Goal: Task Accomplishment & Management: Use online tool/utility

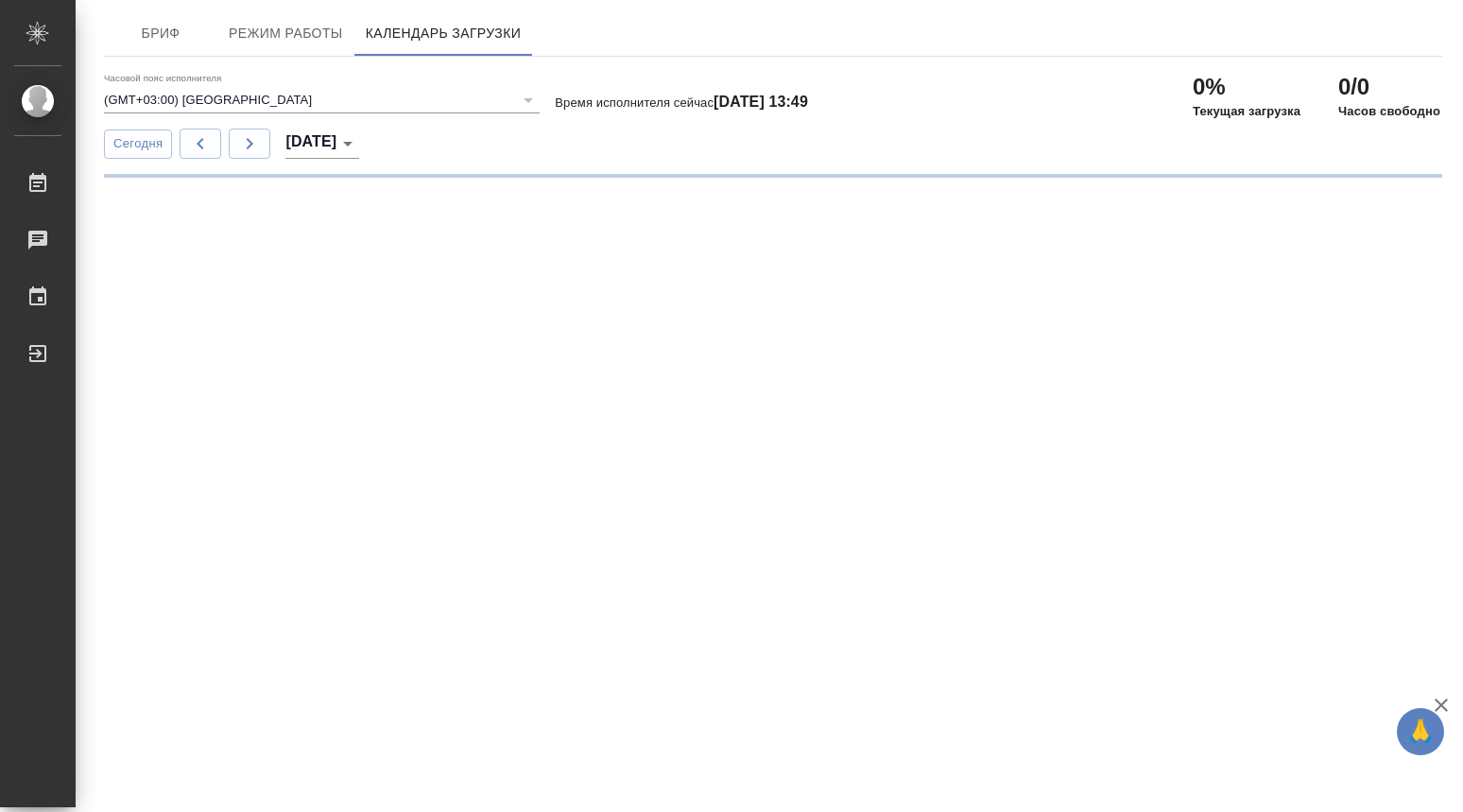
type input "(GMT+03:00) Moscow"
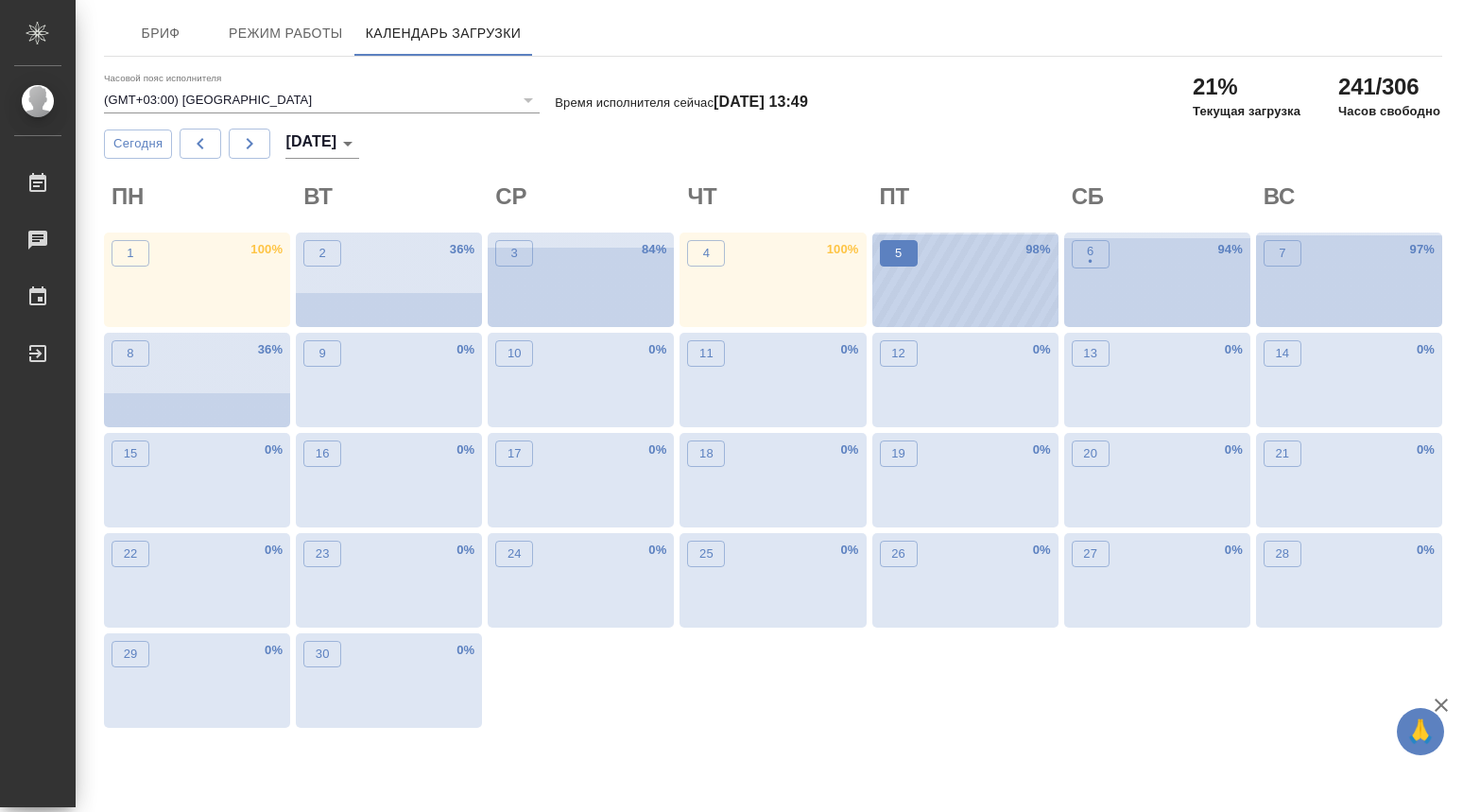
click at [901, 249] on p "5" at bounding box center [898, 253] width 7 height 19
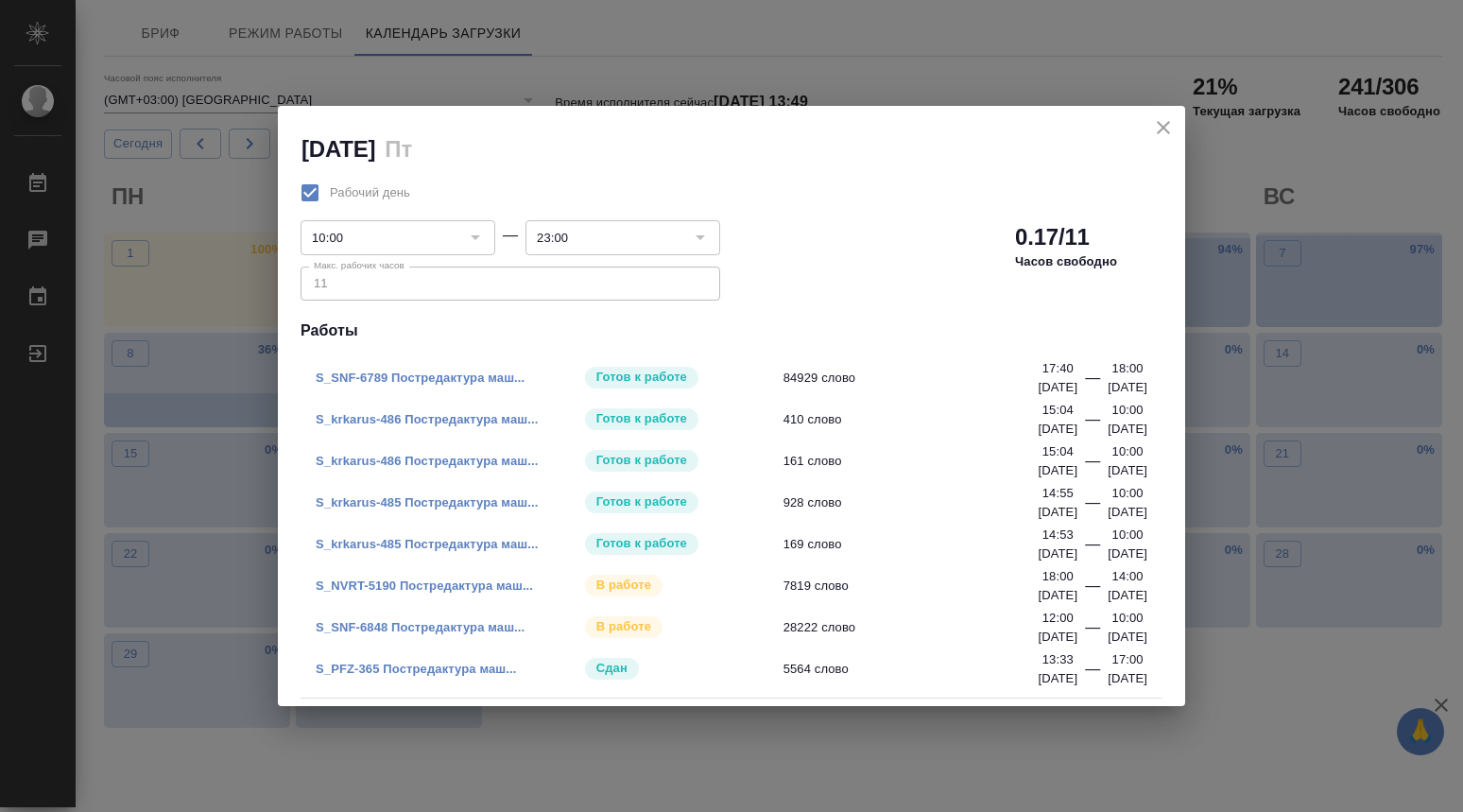
click at [441, 378] on link "S_SNF-6789 Постредактура маш..." at bounding box center [420, 378] width 209 height 14
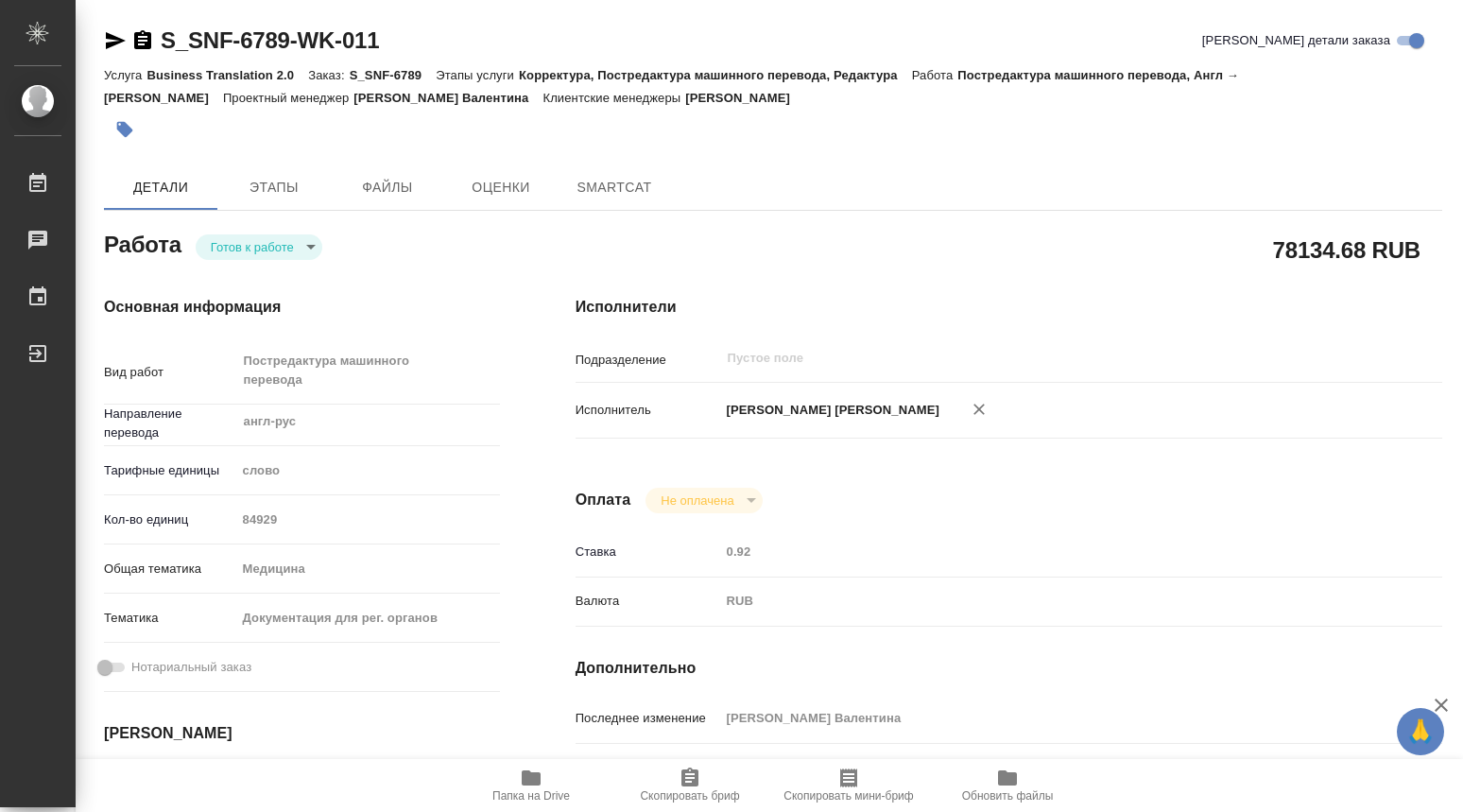
type textarea "x"
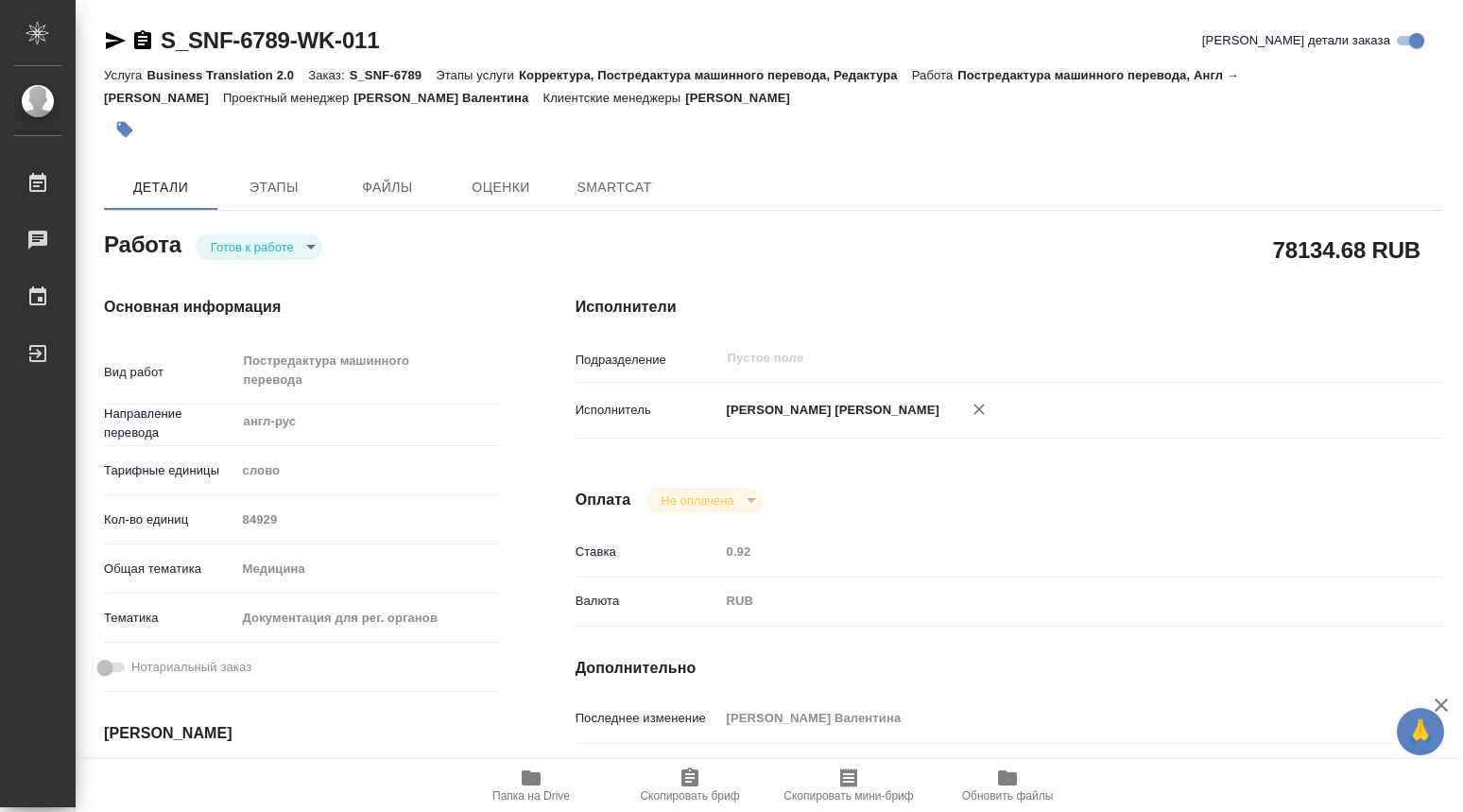
type textarea "x"
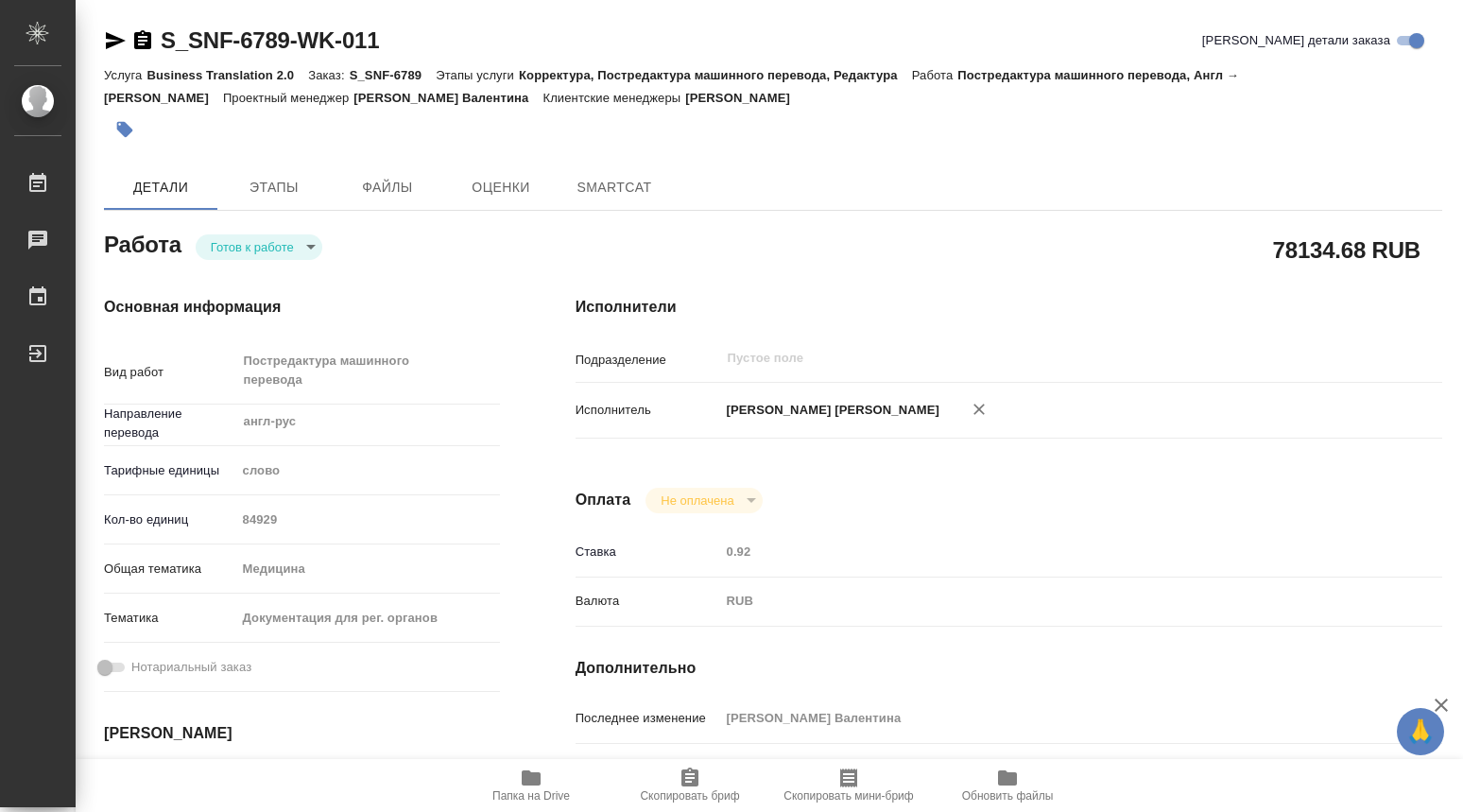
type textarea "x"
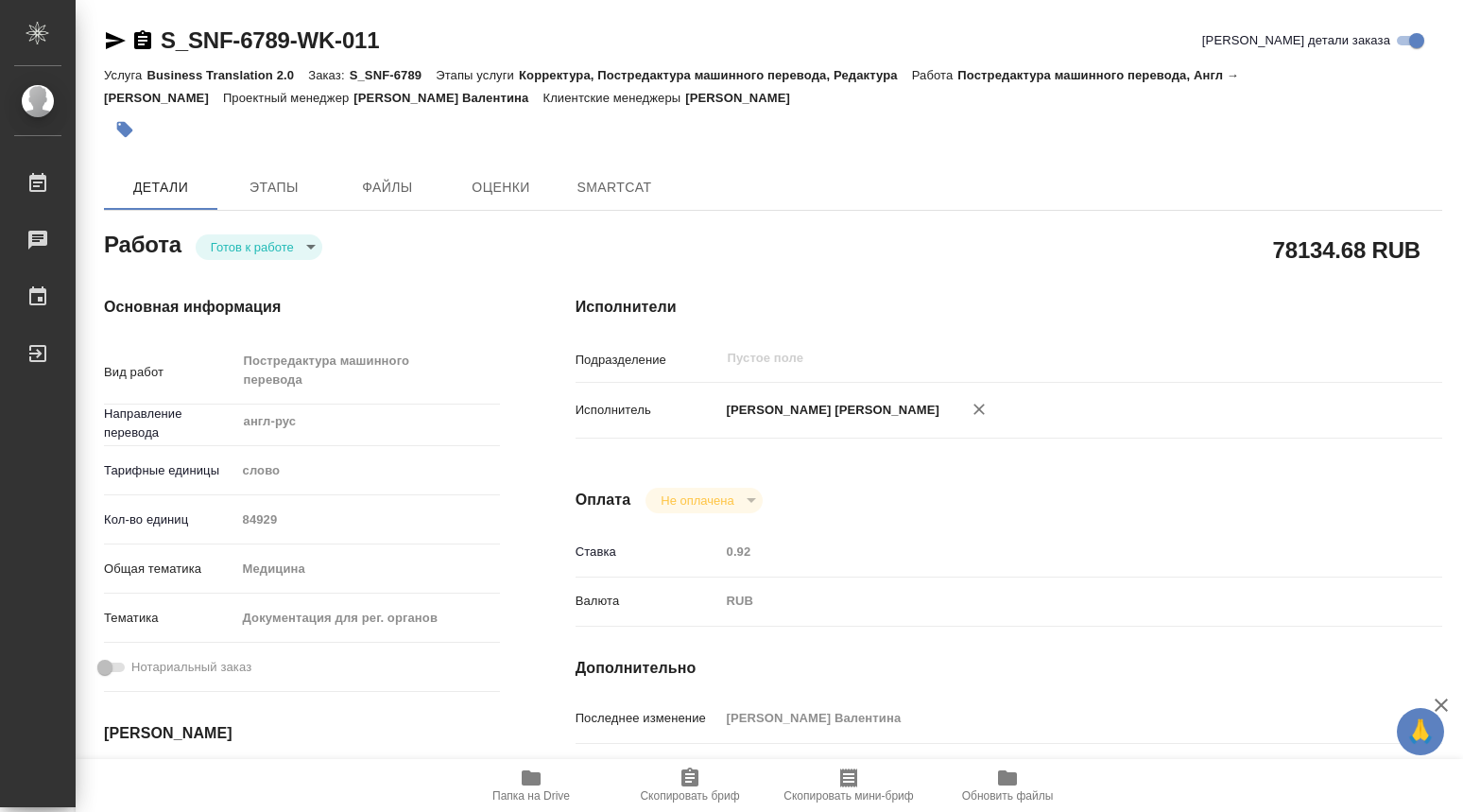
type textarea "x"
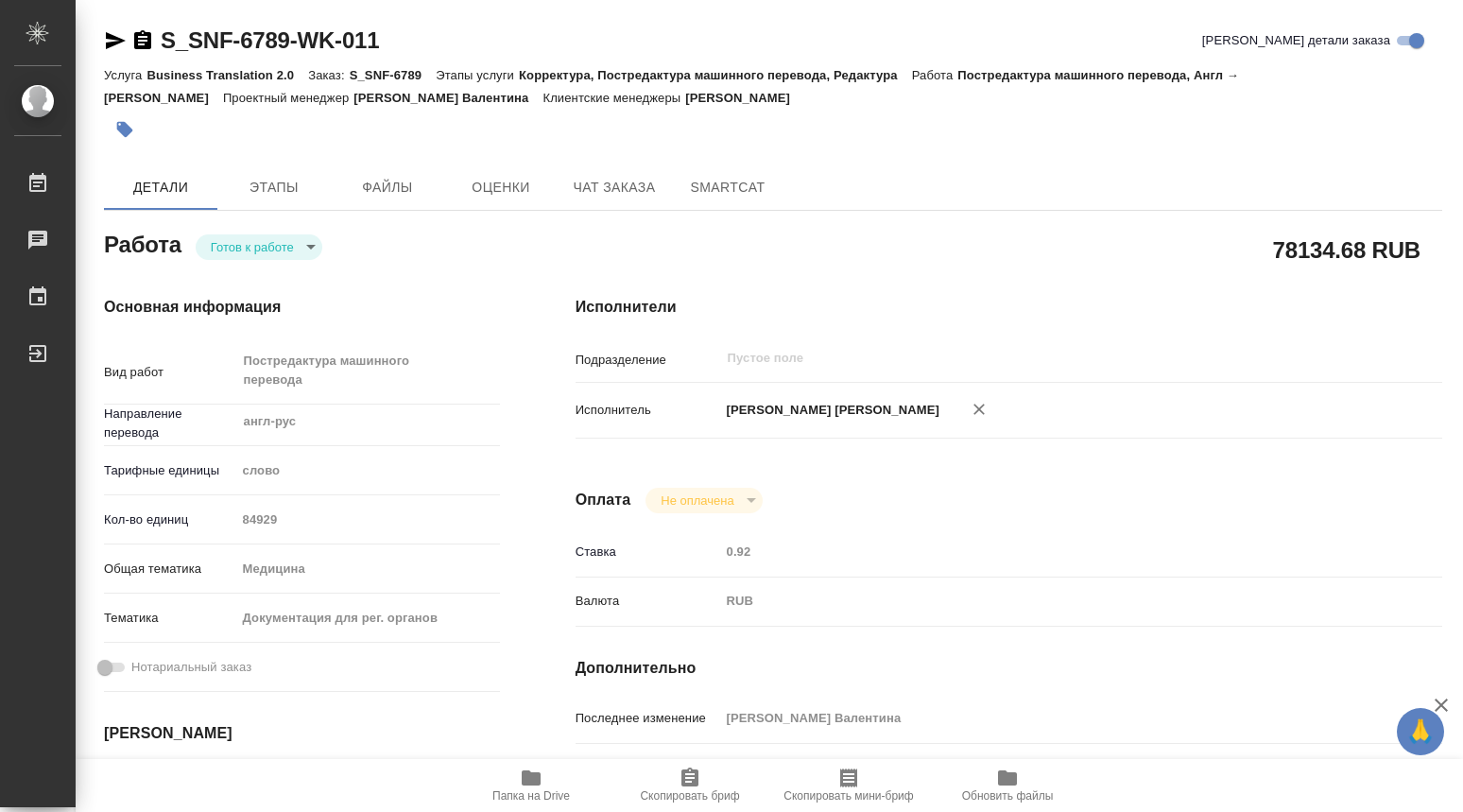
type textarea "x"
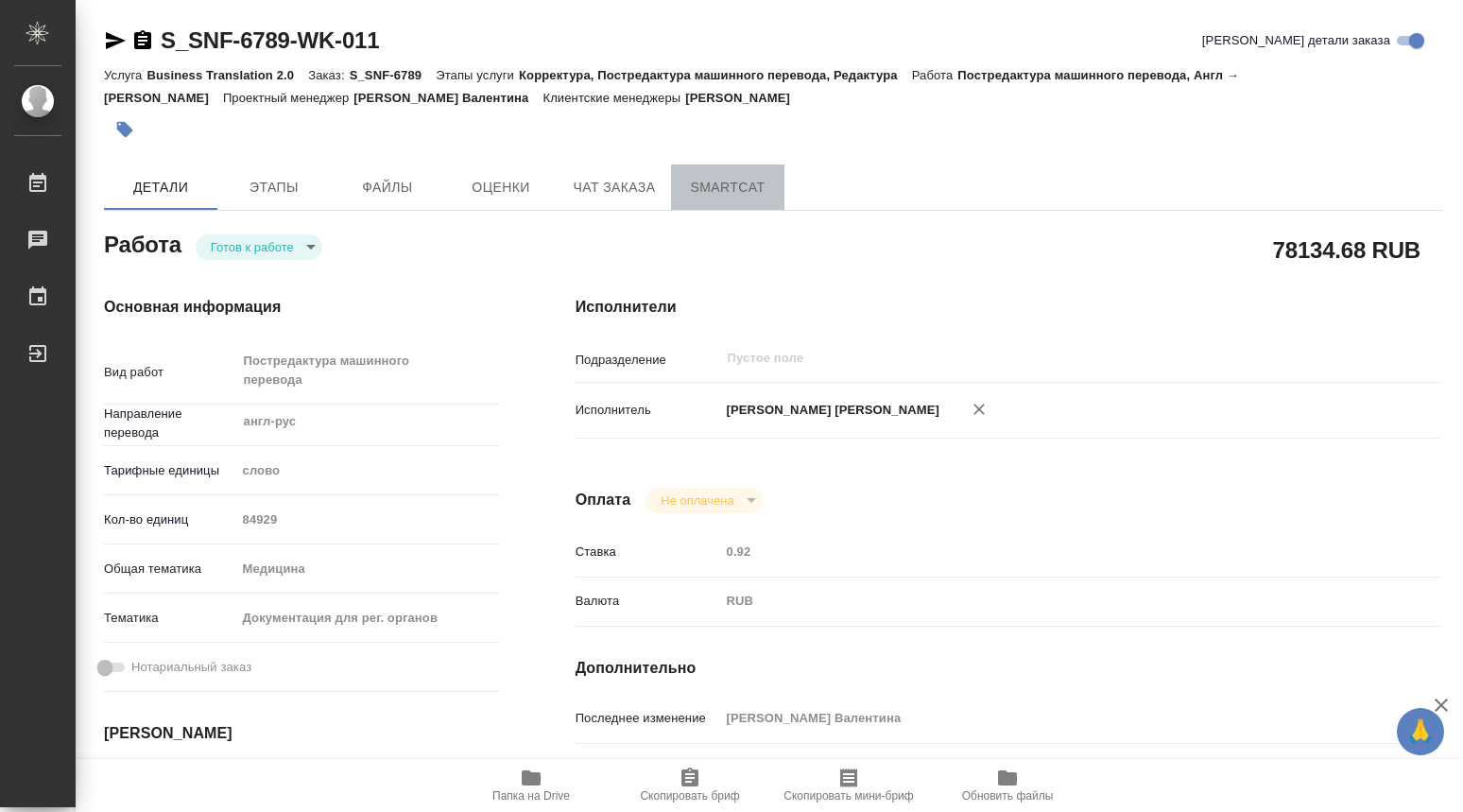
click at [748, 182] on span "SmartCat" at bounding box center [728, 187] width 91 height 24
type textarea "x"
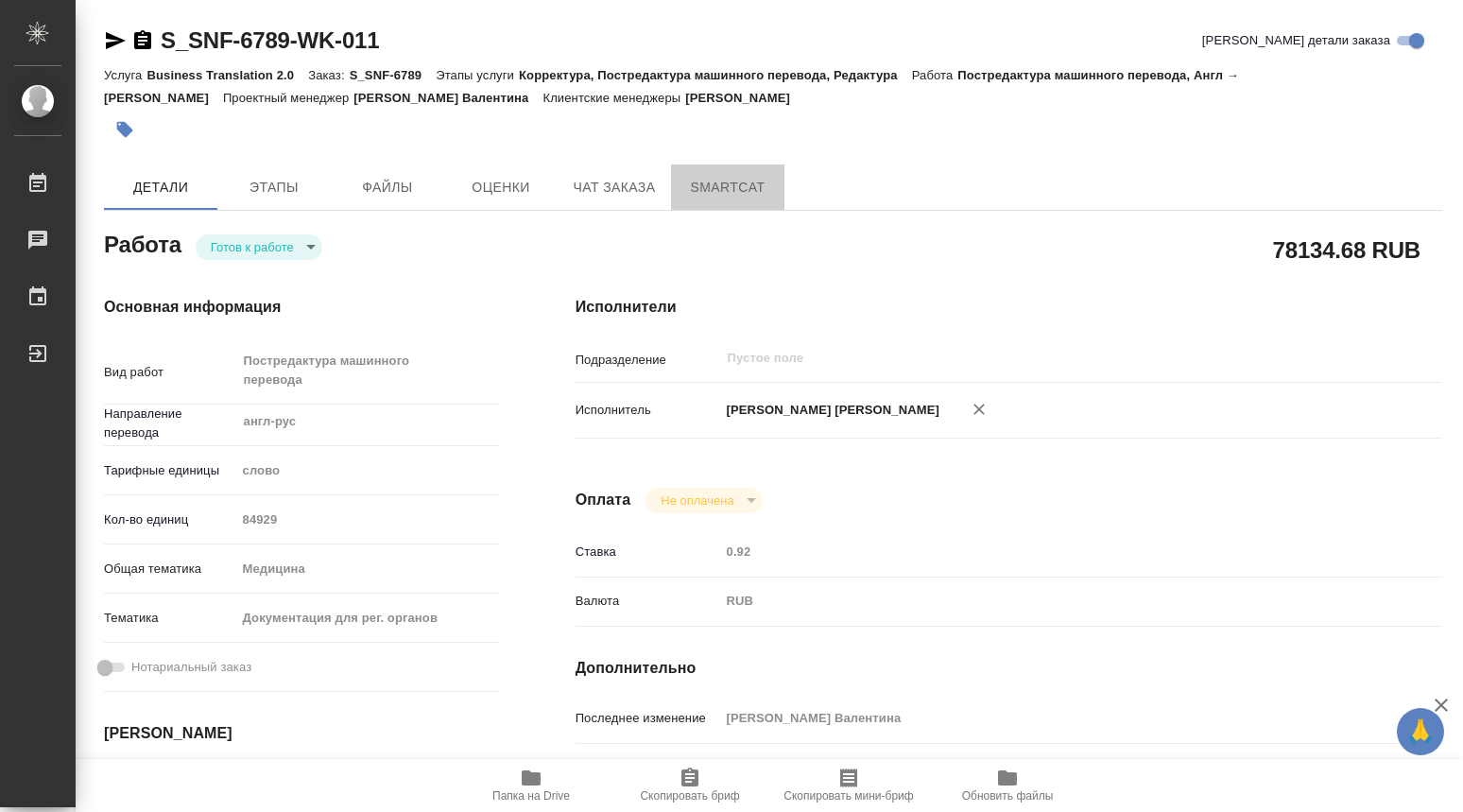
type textarea "x"
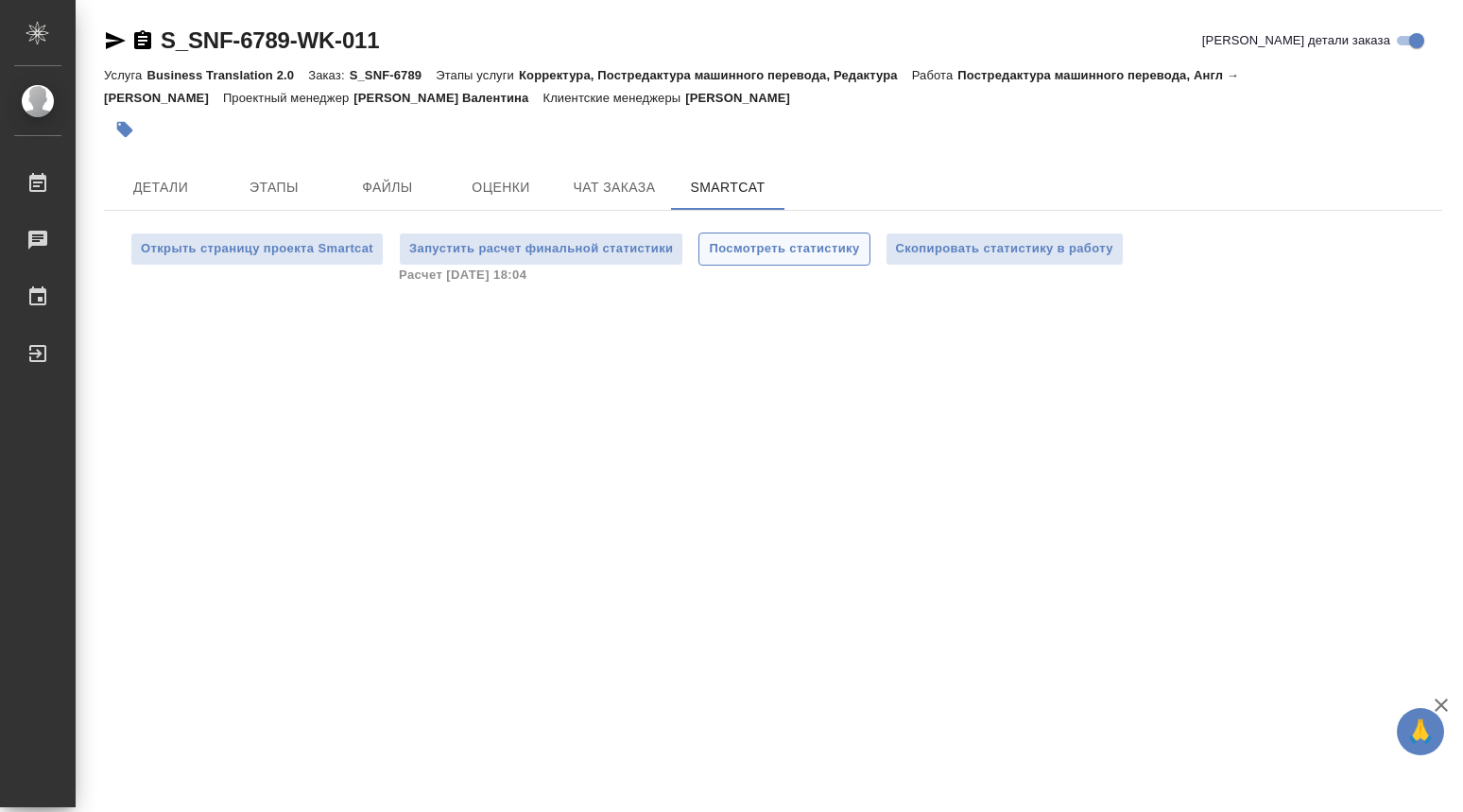
click at [795, 245] on span "Посмотреть статистику" at bounding box center [785, 249] width 150 height 22
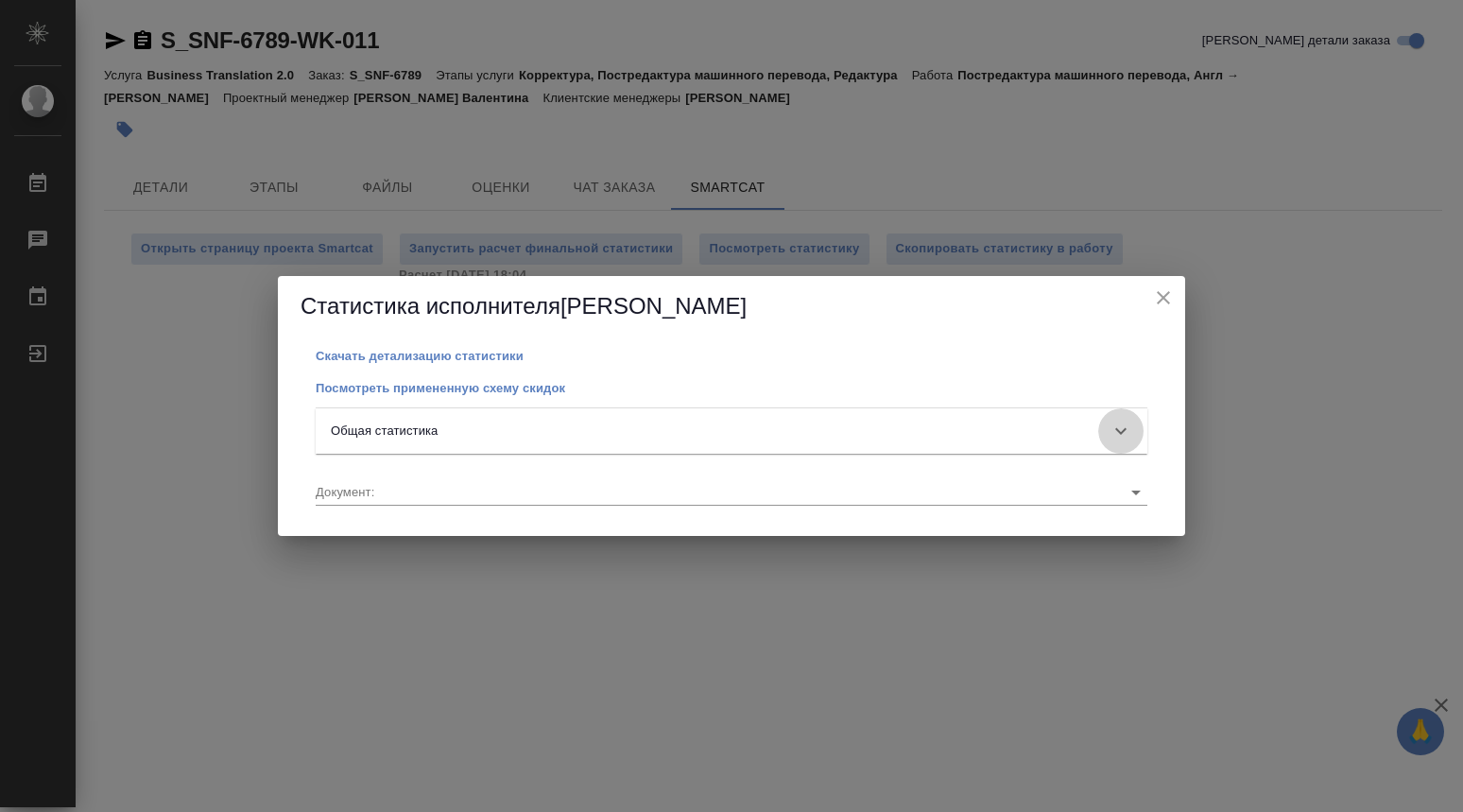
click at [1122, 431] on icon at bounding box center [1122, 432] width 23 height 23
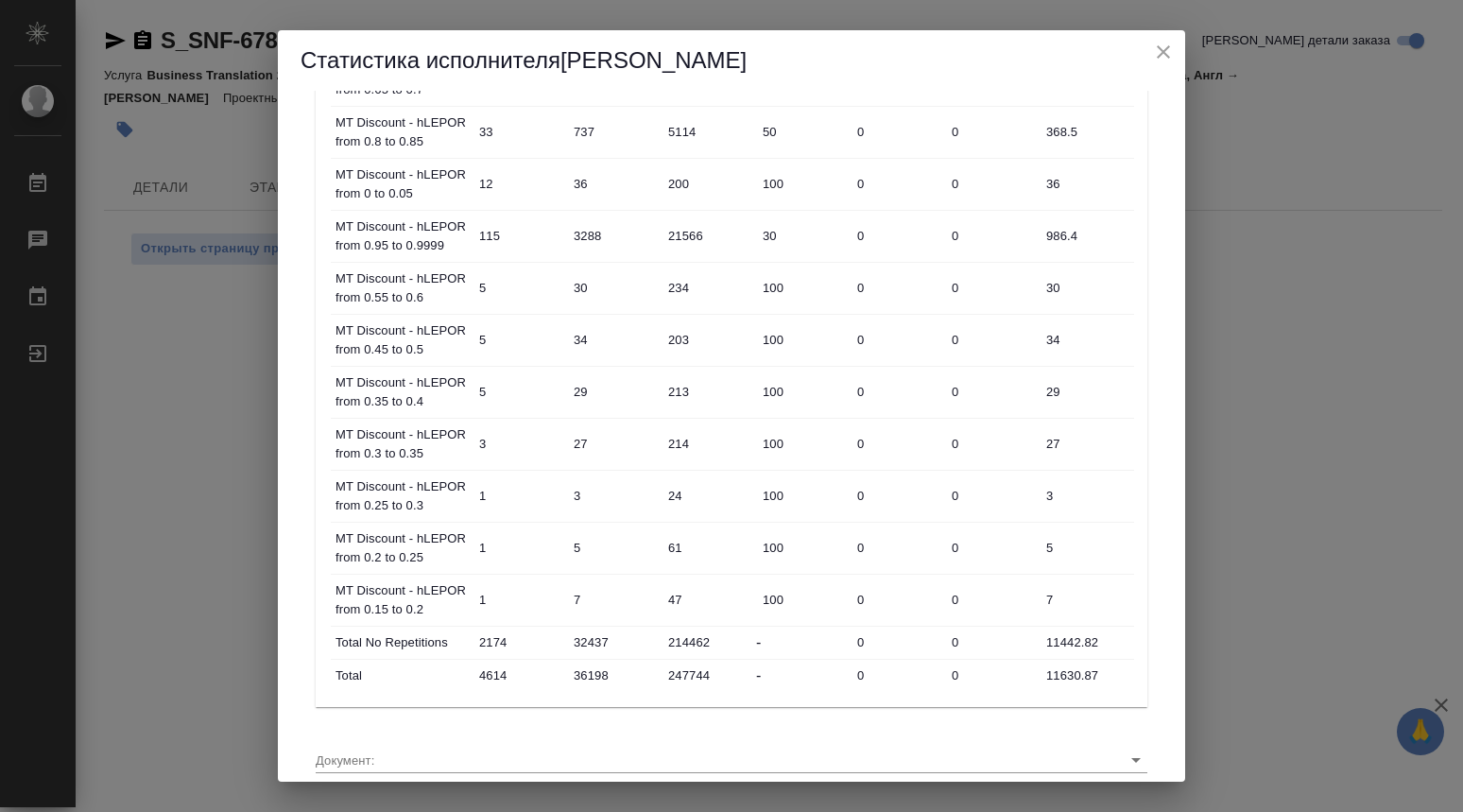
scroll to position [1007, 0]
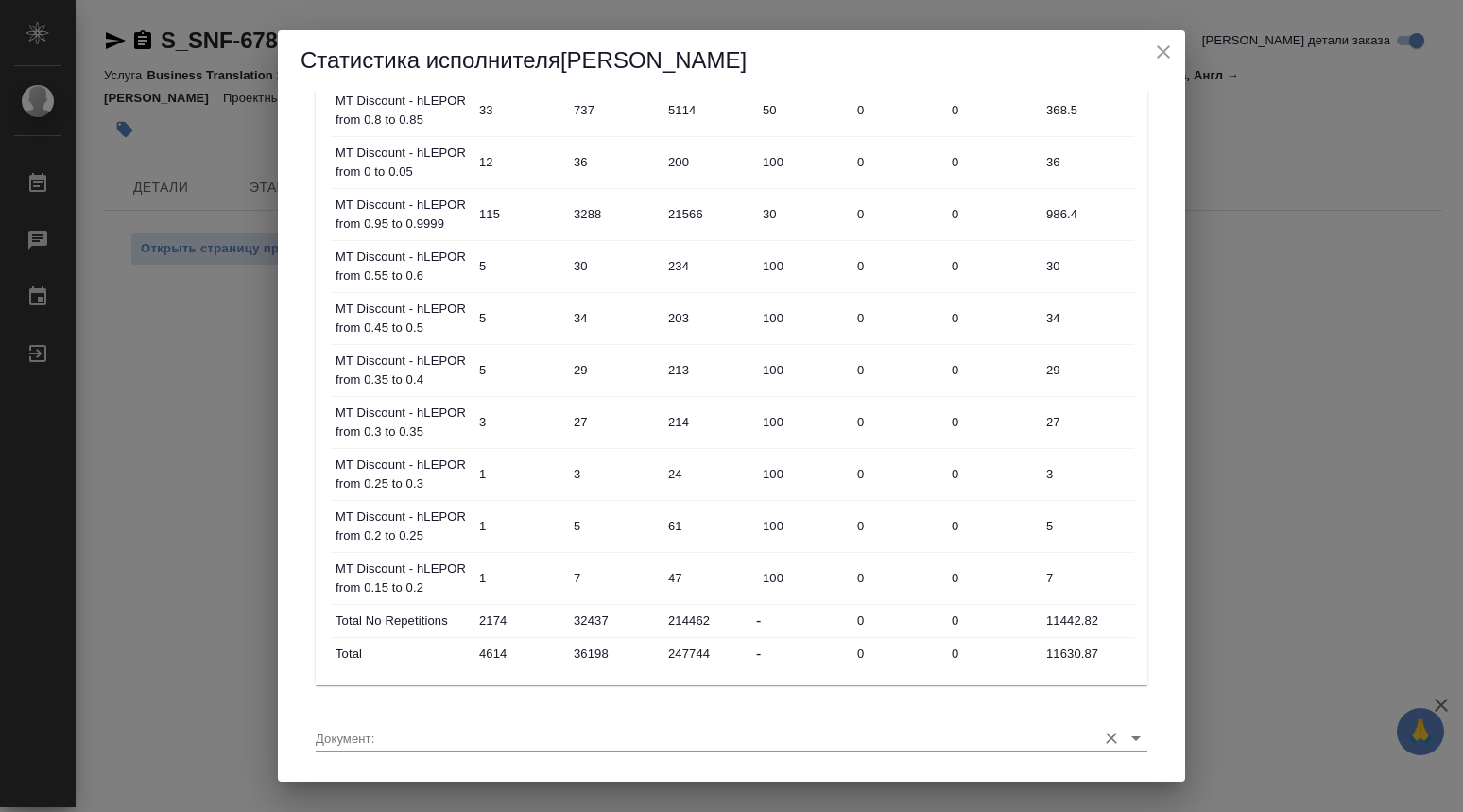
click at [1125, 736] on icon "Open" at bounding box center [1136, 738] width 23 height 23
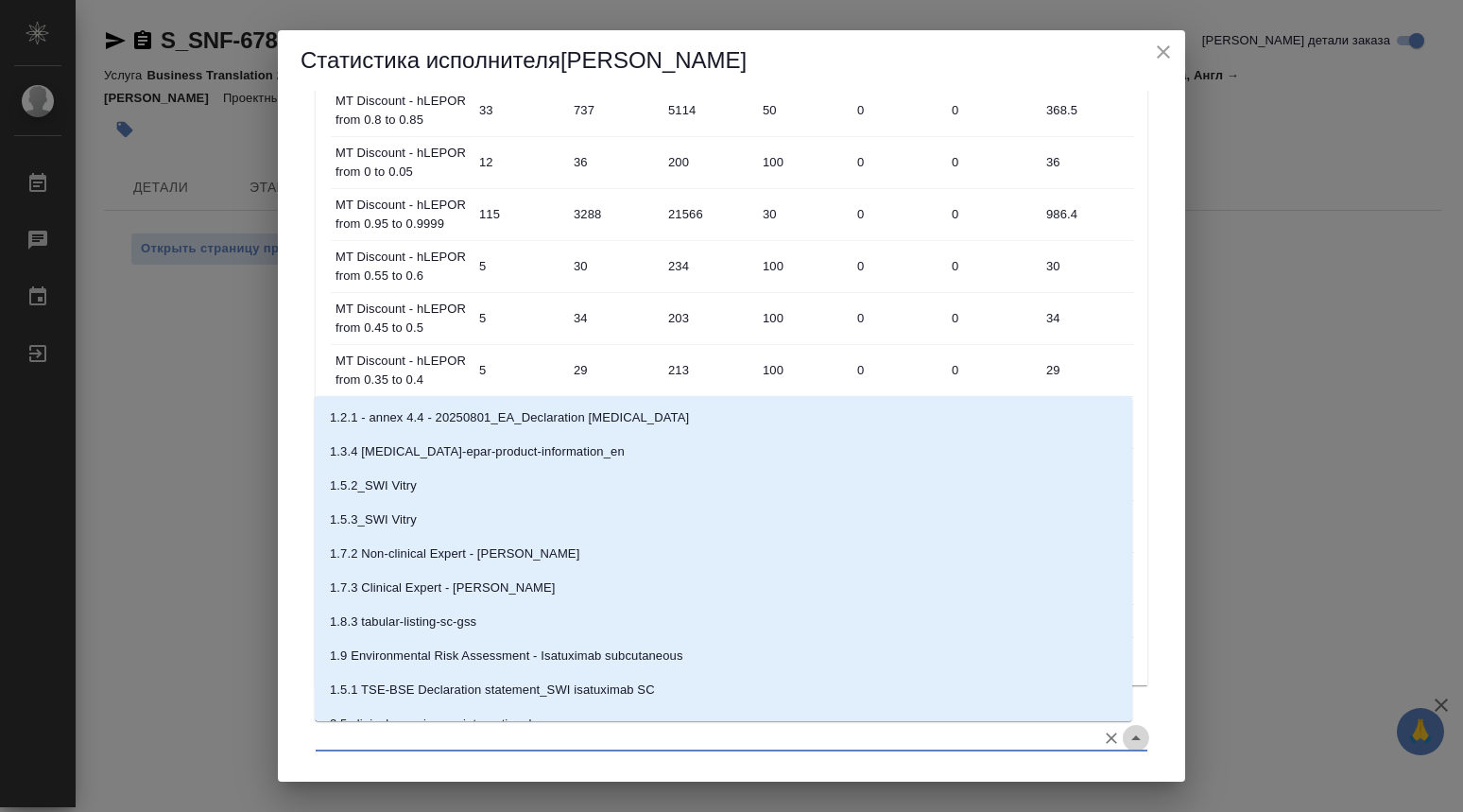
click at [1131, 740] on icon "Close" at bounding box center [1136, 737] width 10 height 5
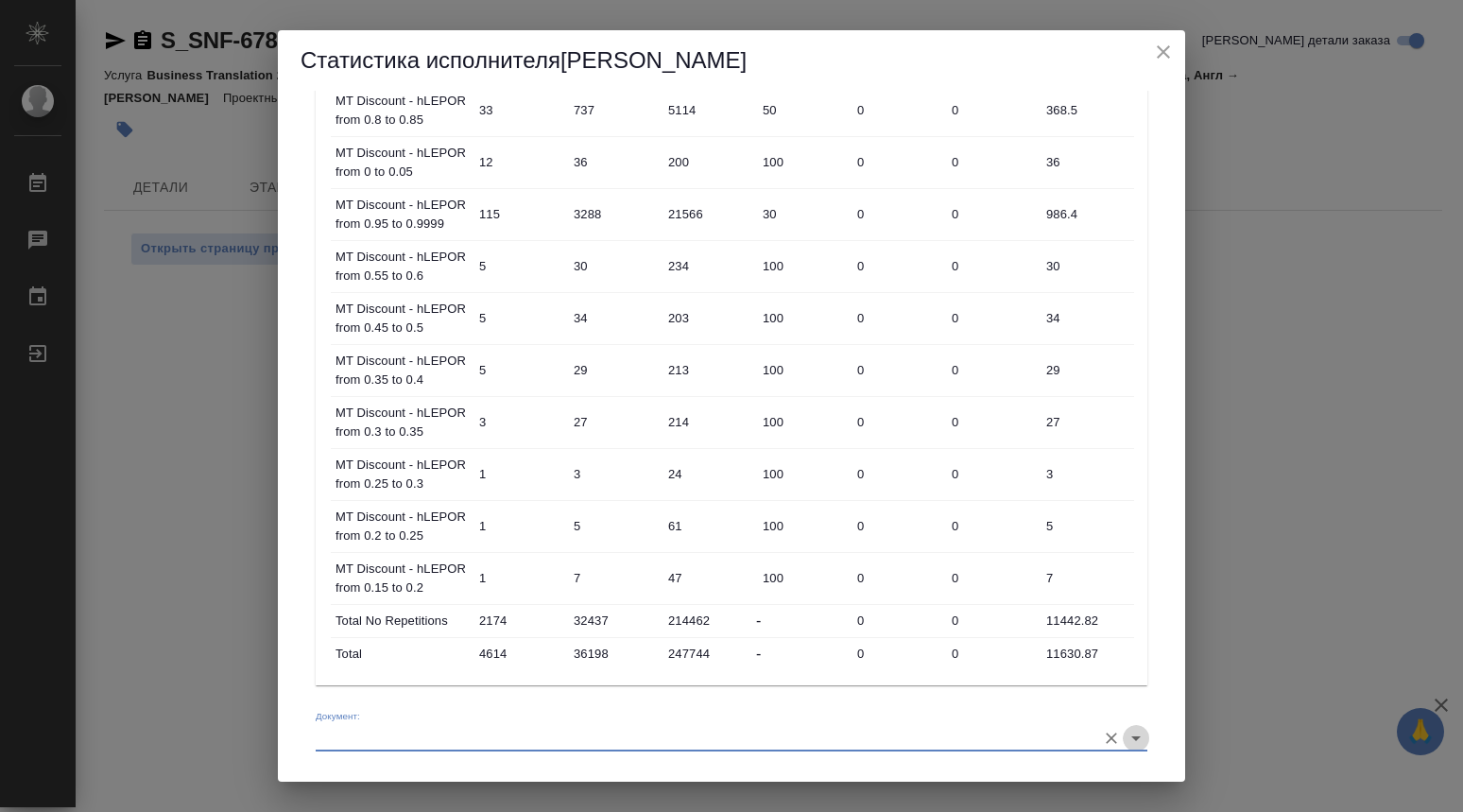
click at [1125, 741] on icon "Open" at bounding box center [1136, 738] width 23 height 23
